Goal: Information Seeking & Learning: Find specific fact

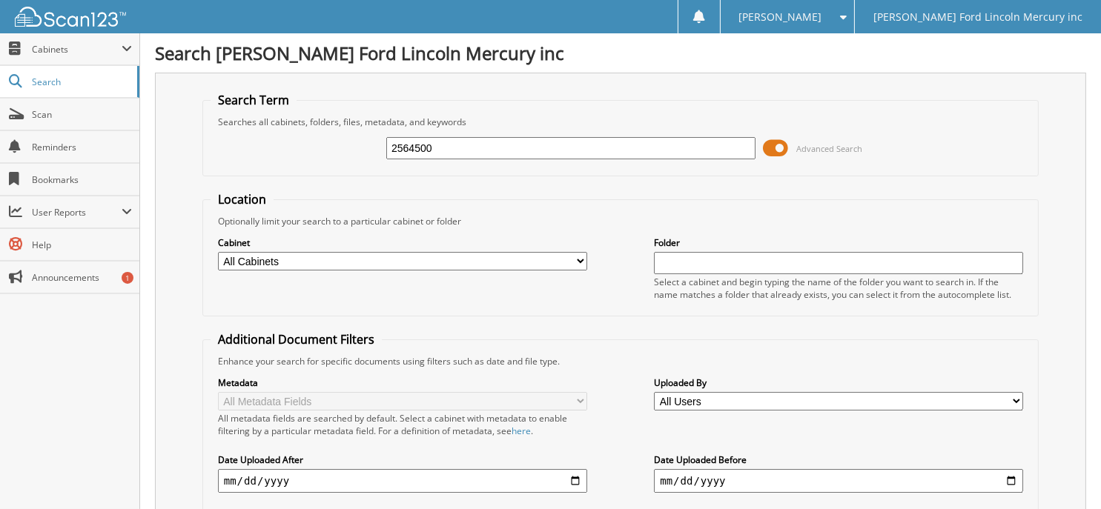
click at [453, 145] on input "2564500" at bounding box center [570, 148] width 369 height 22
drag, startPoint x: 453, startPoint y: 145, endPoint x: 333, endPoint y: 139, distance: 120.3
click at [333, 139] on div "2564500 Advanced Search" at bounding box center [621, 148] width 820 height 40
type input "2571831"
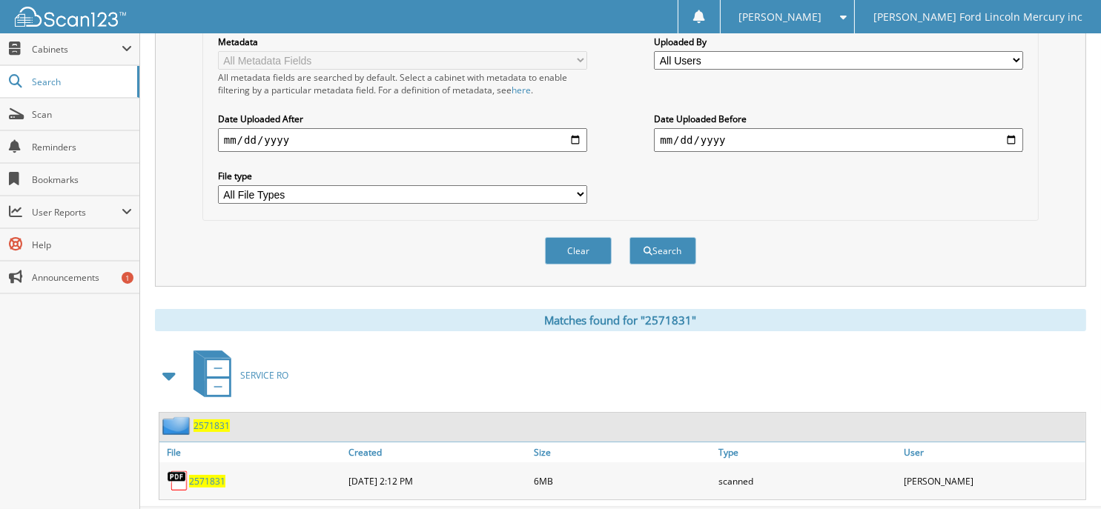
scroll to position [366, 0]
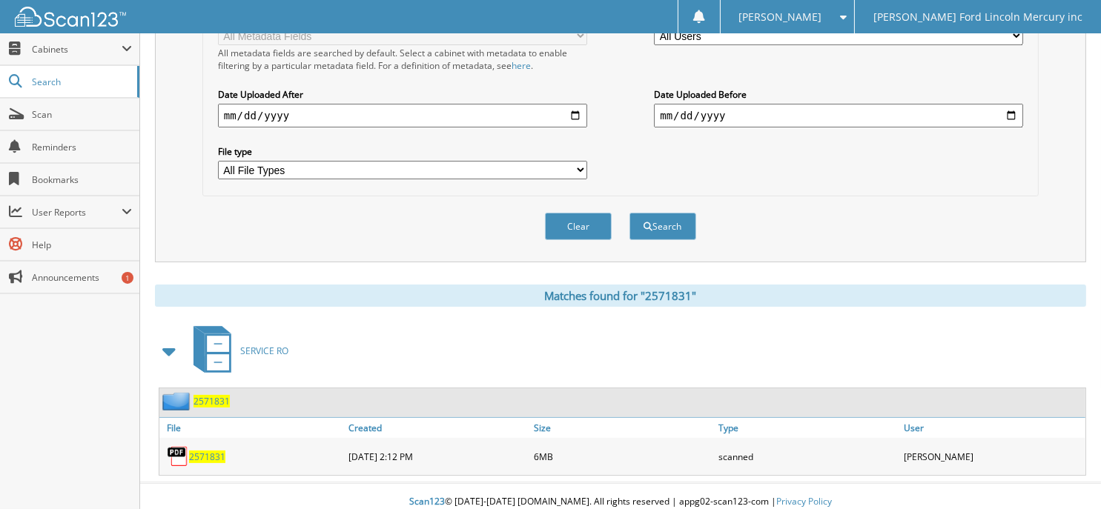
click at [196, 451] on span "2571831" at bounding box center [207, 457] width 36 height 13
